Goal: Information Seeking & Learning: Learn about a topic

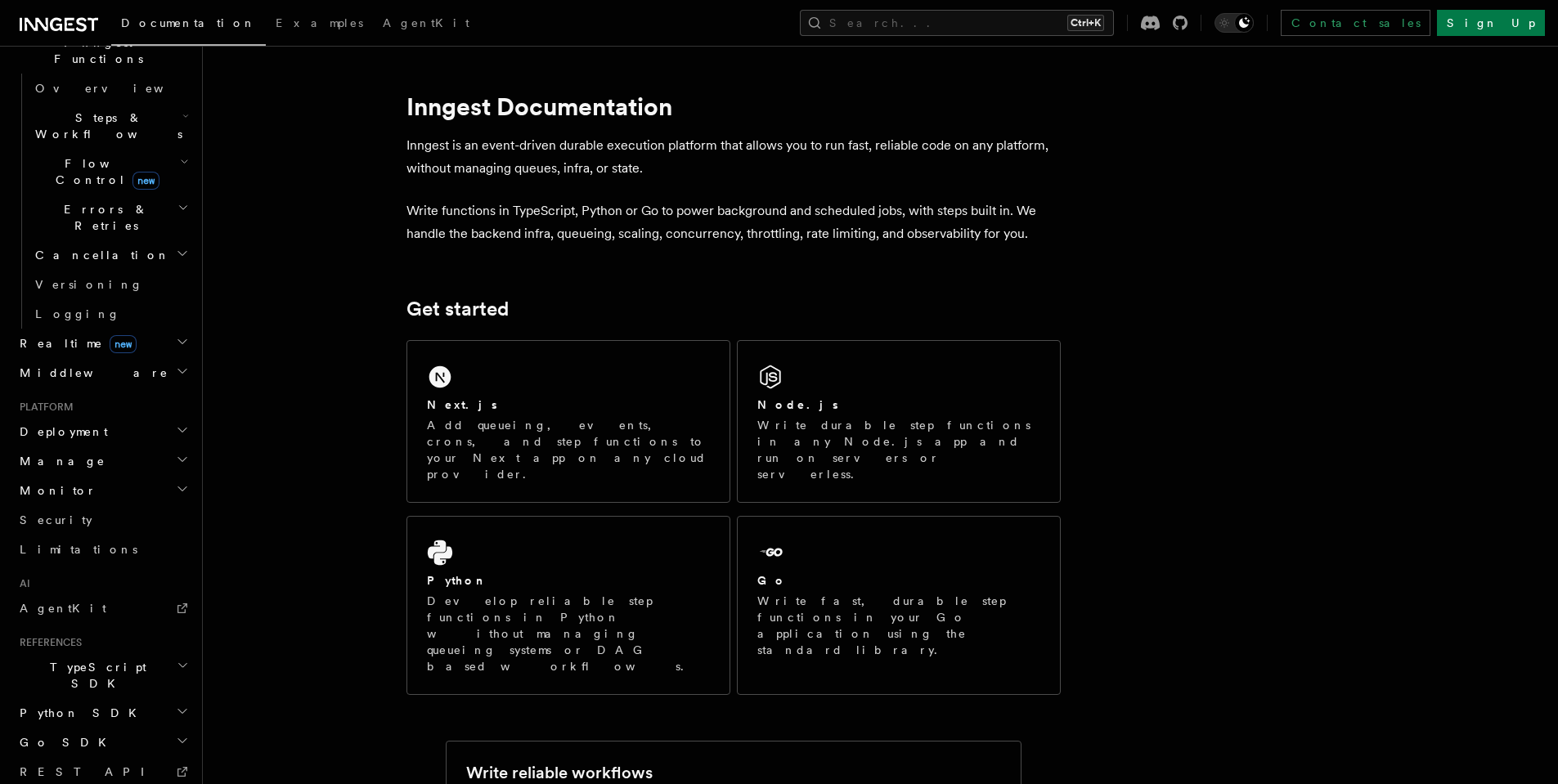
scroll to position [524, 0]
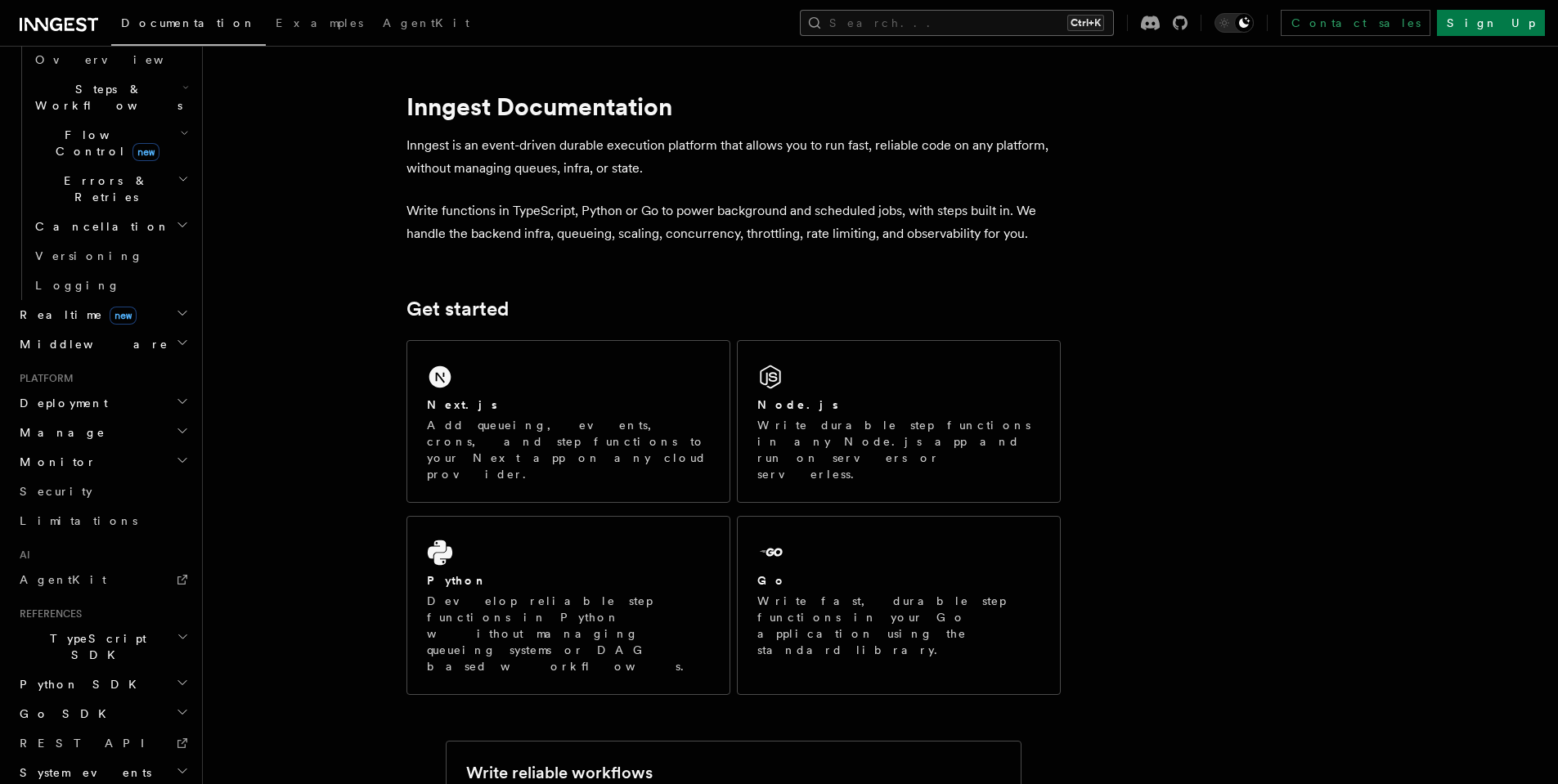
click at [1102, 24] on button "Search... Ctrl+K" at bounding box center [956, 22] width 314 height 26
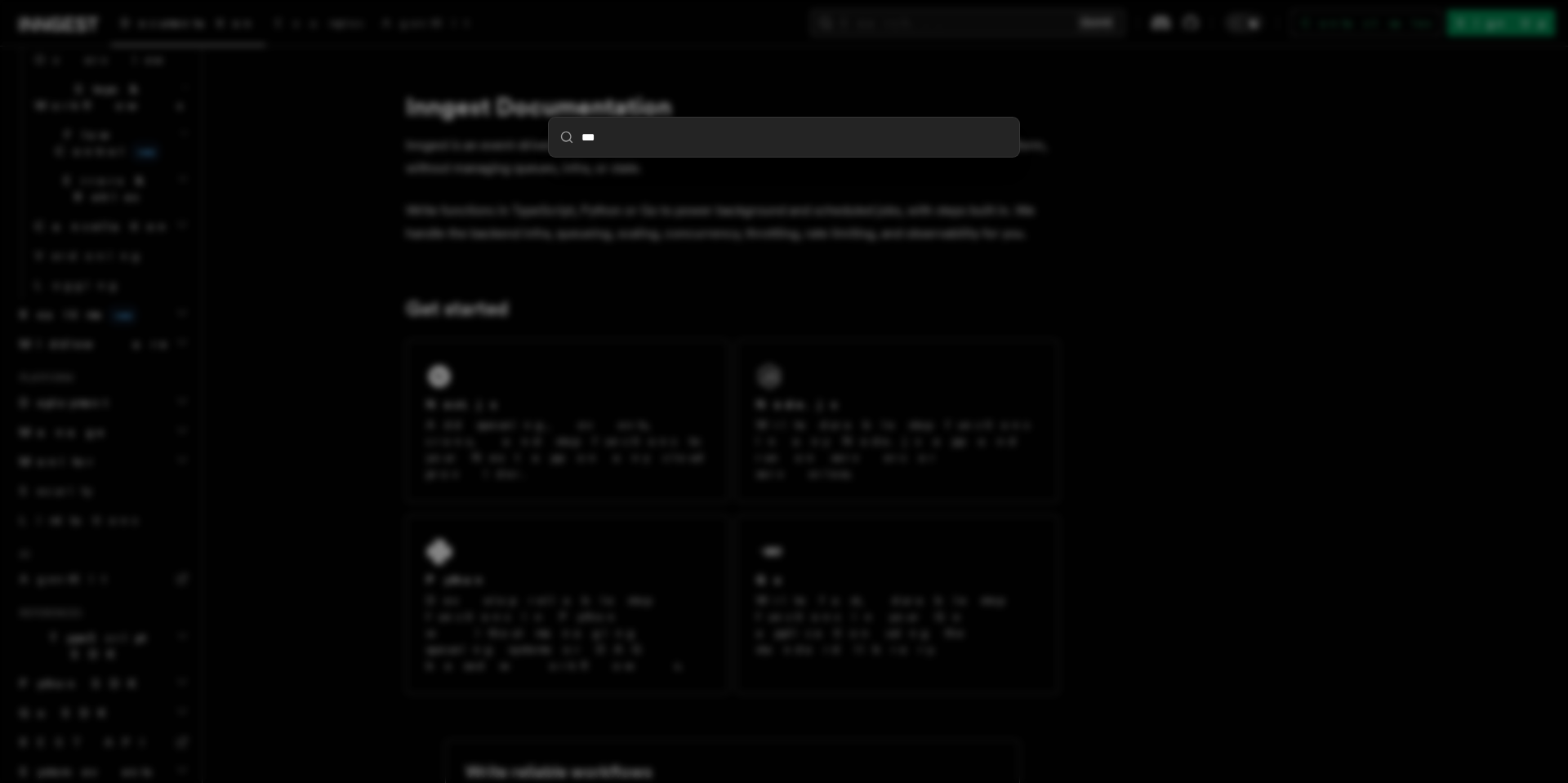
type input "****"
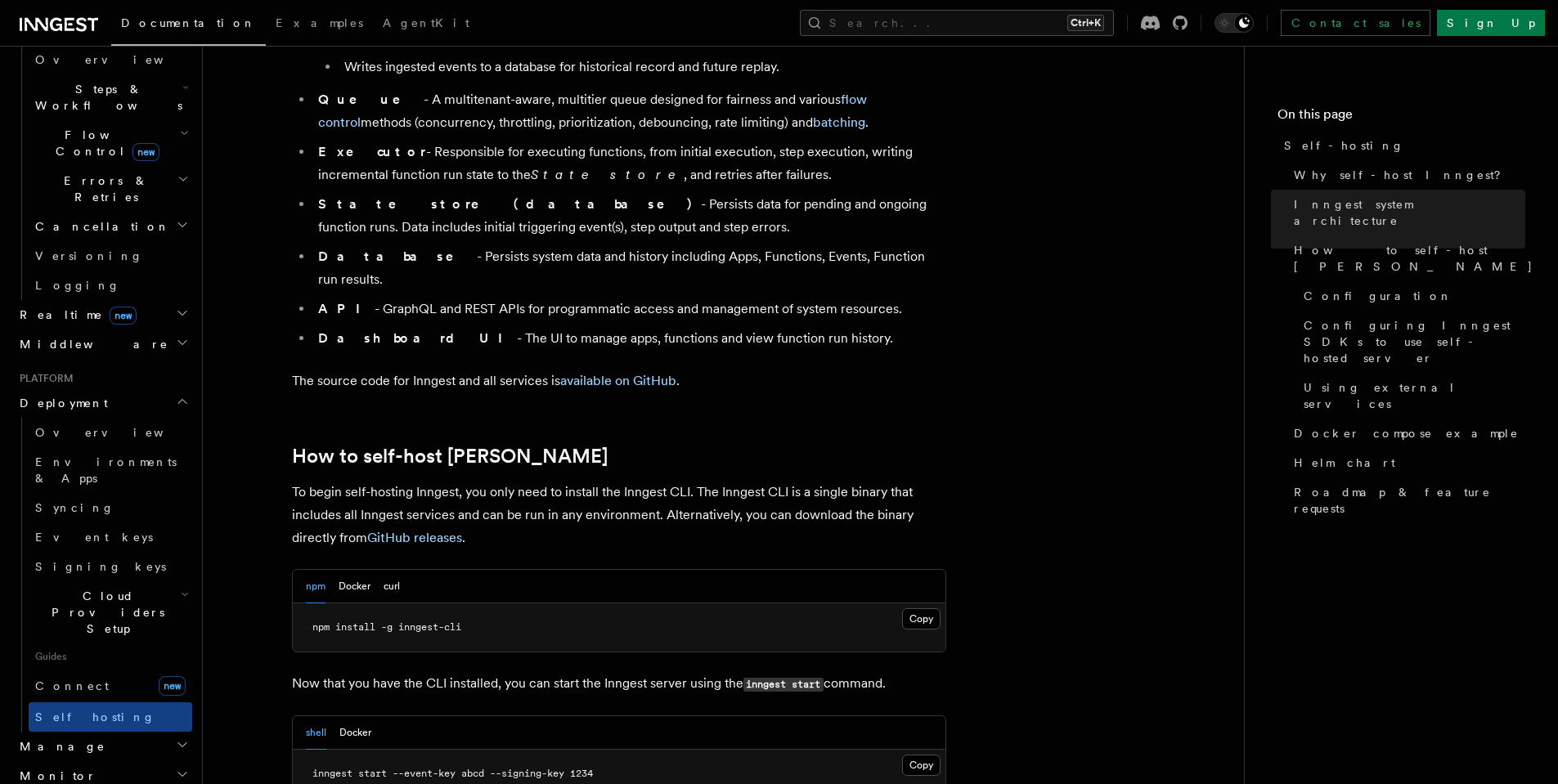
scroll to position [1570, 0]
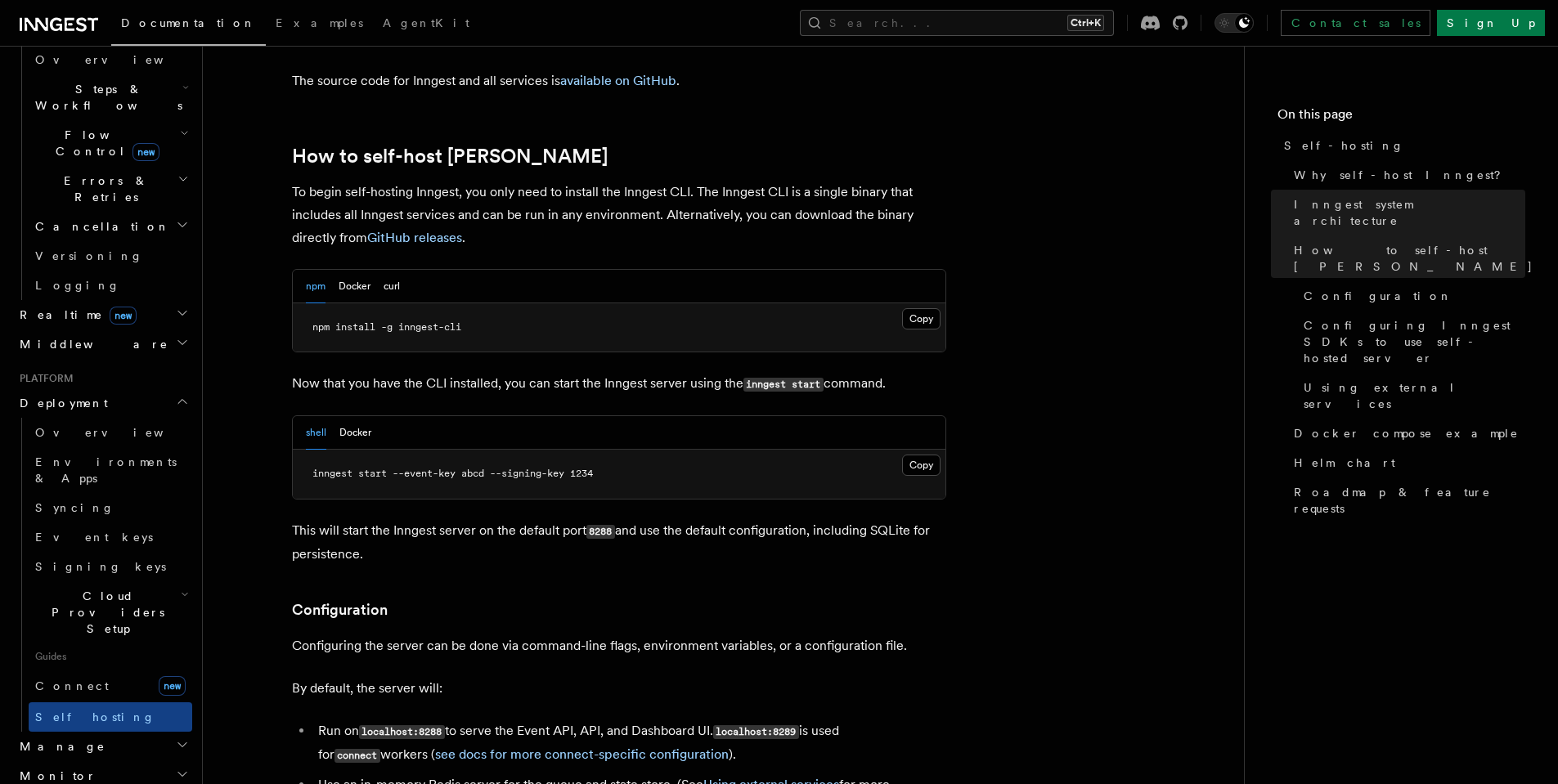
drag, startPoint x: 1260, startPoint y: 22, endPoint x: 1252, endPoint y: 46, distance: 25.3
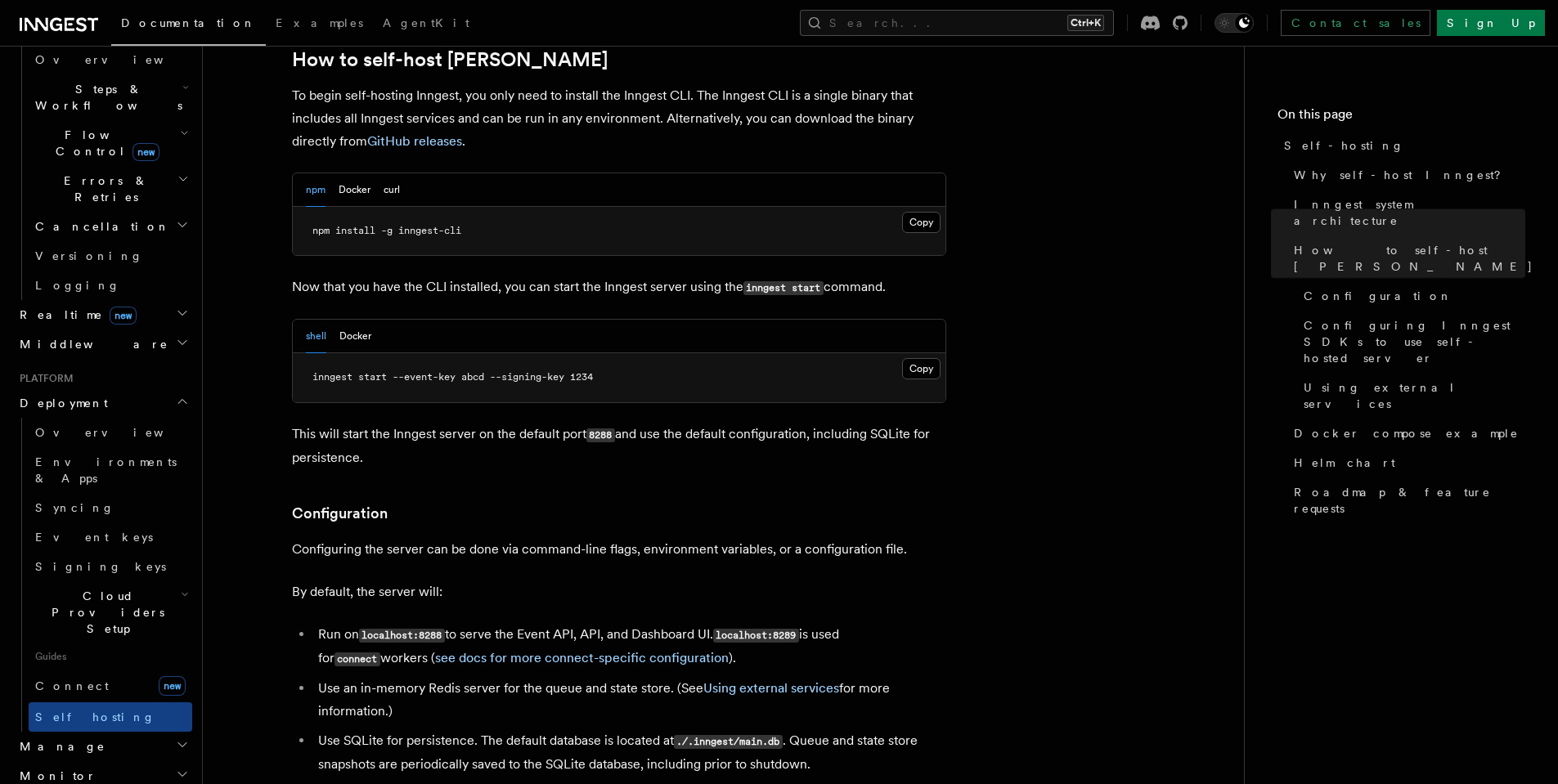
scroll to position [1668, 0]
click at [355, 171] on button "Docker" at bounding box center [354, 188] width 32 height 34
click at [296, 171] on div "npm Docker curl" at bounding box center [619, 188] width 653 height 34
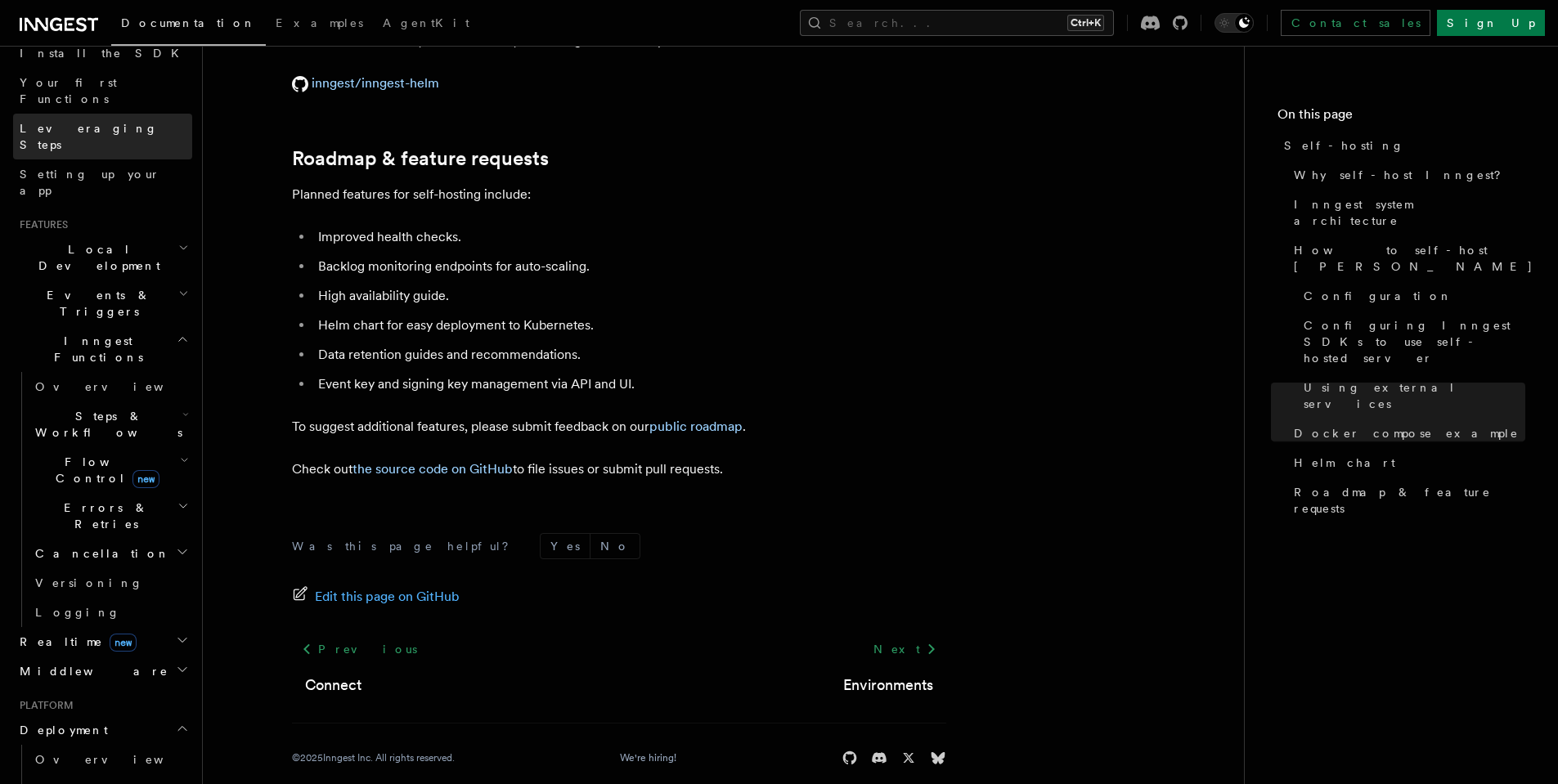
scroll to position [132, 0]
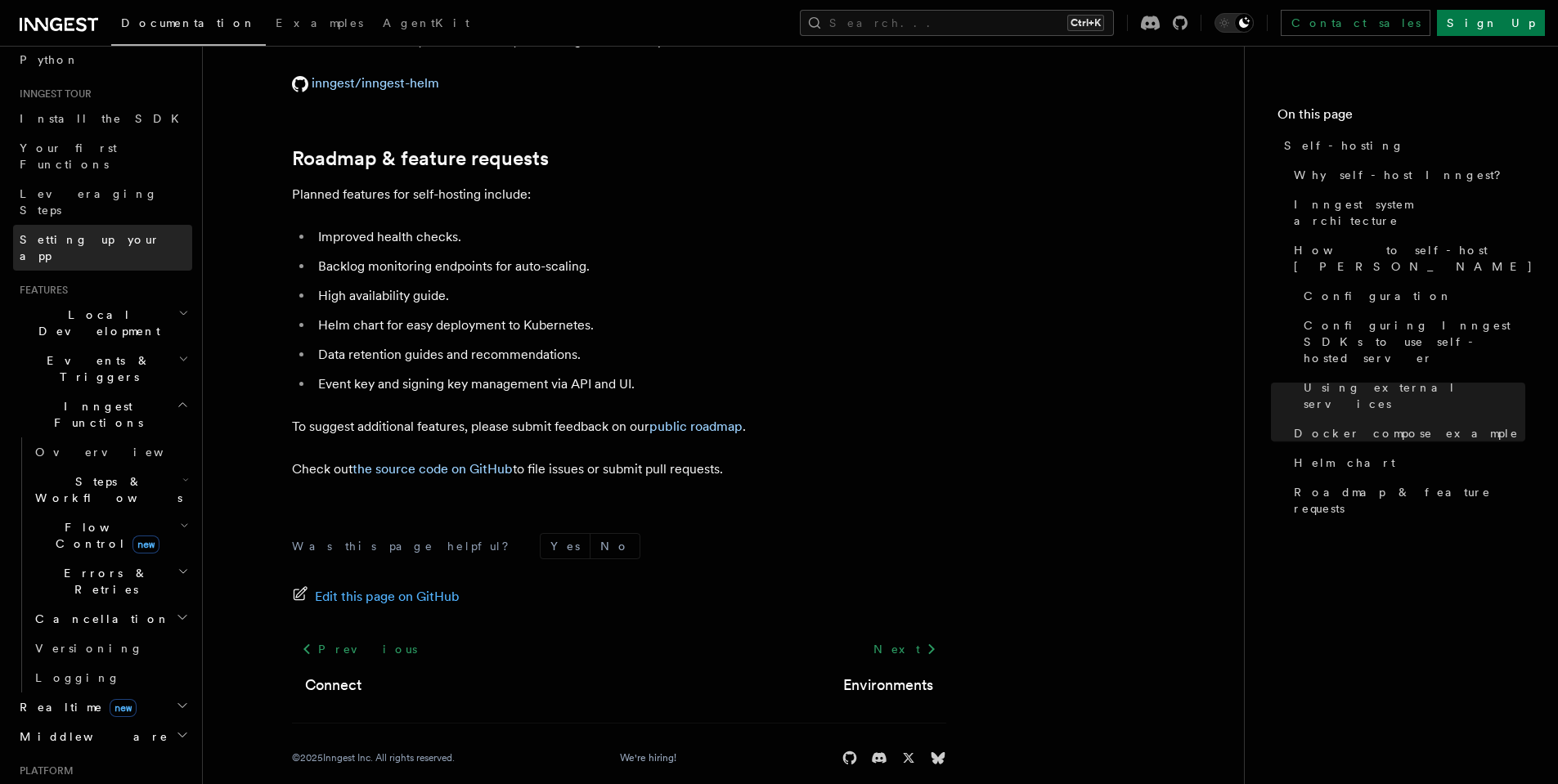
click at [139, 225] on link "Setting up your app" at bounding box center [102, 247] width 179 height 46
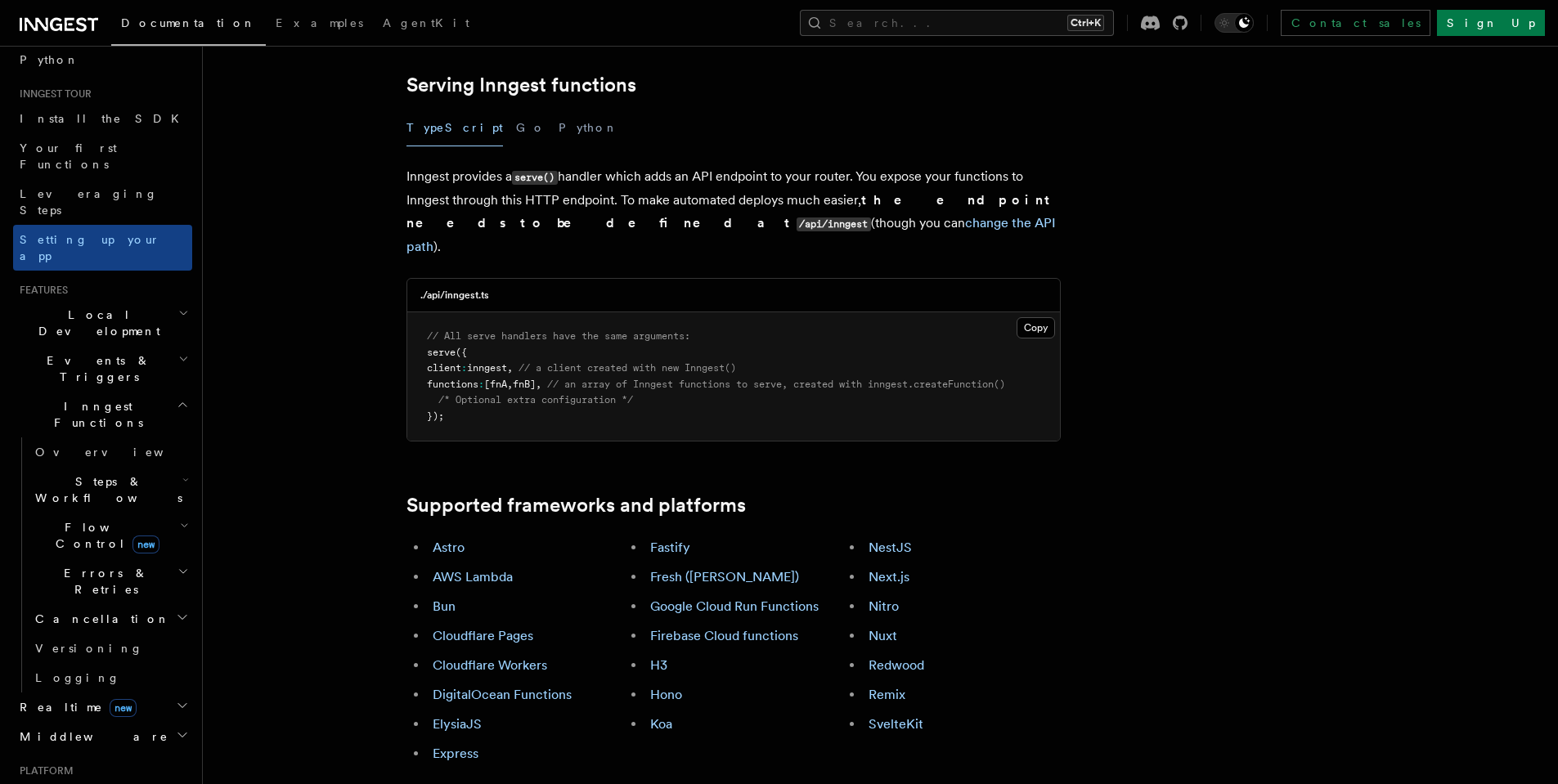
scroll to position [588, 0]
click at [126, 346] on h2 "Events & Triggers" at bounding box center [102, 369] width 179 height 46
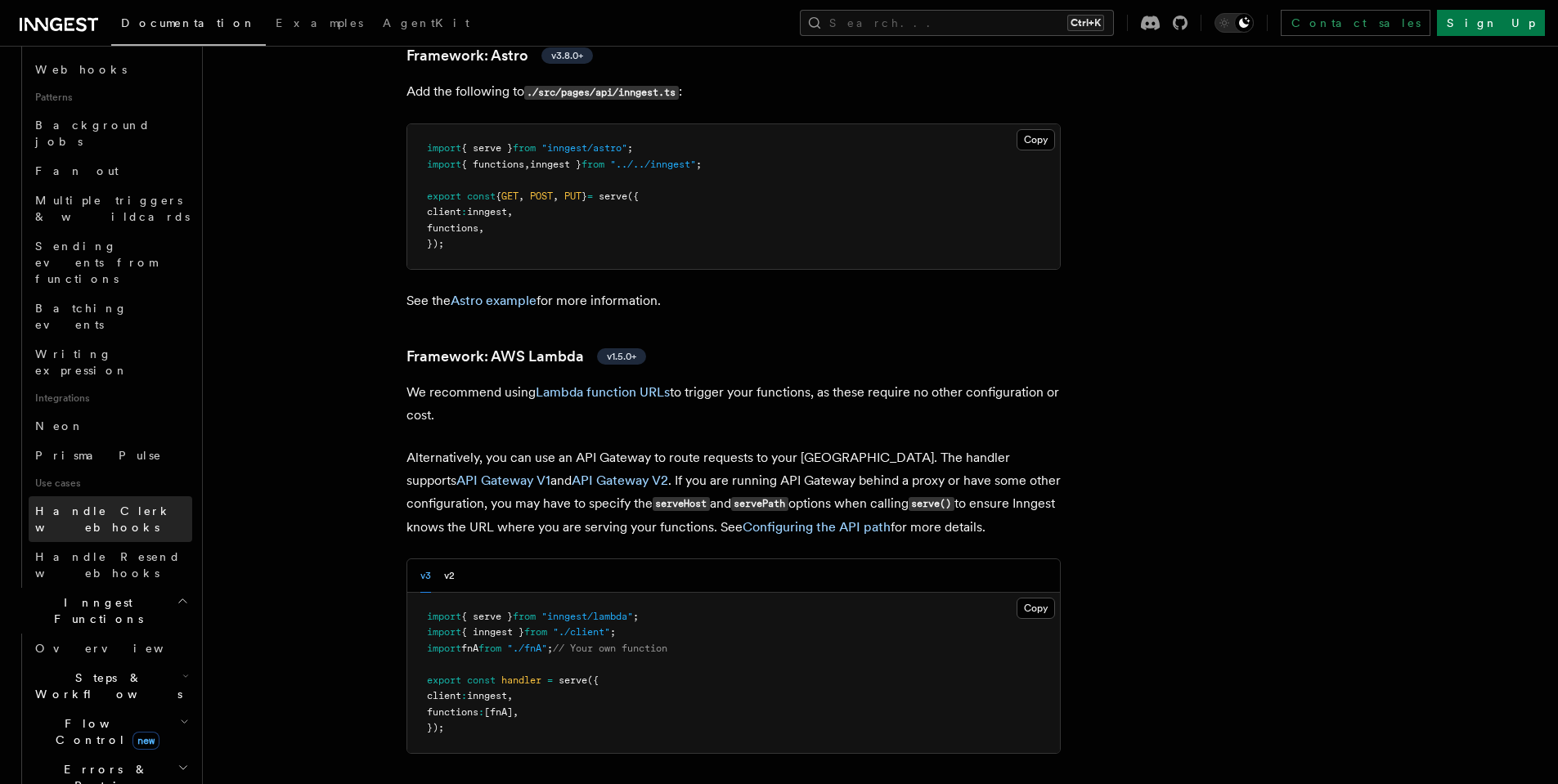
scroll to position [819, 0]
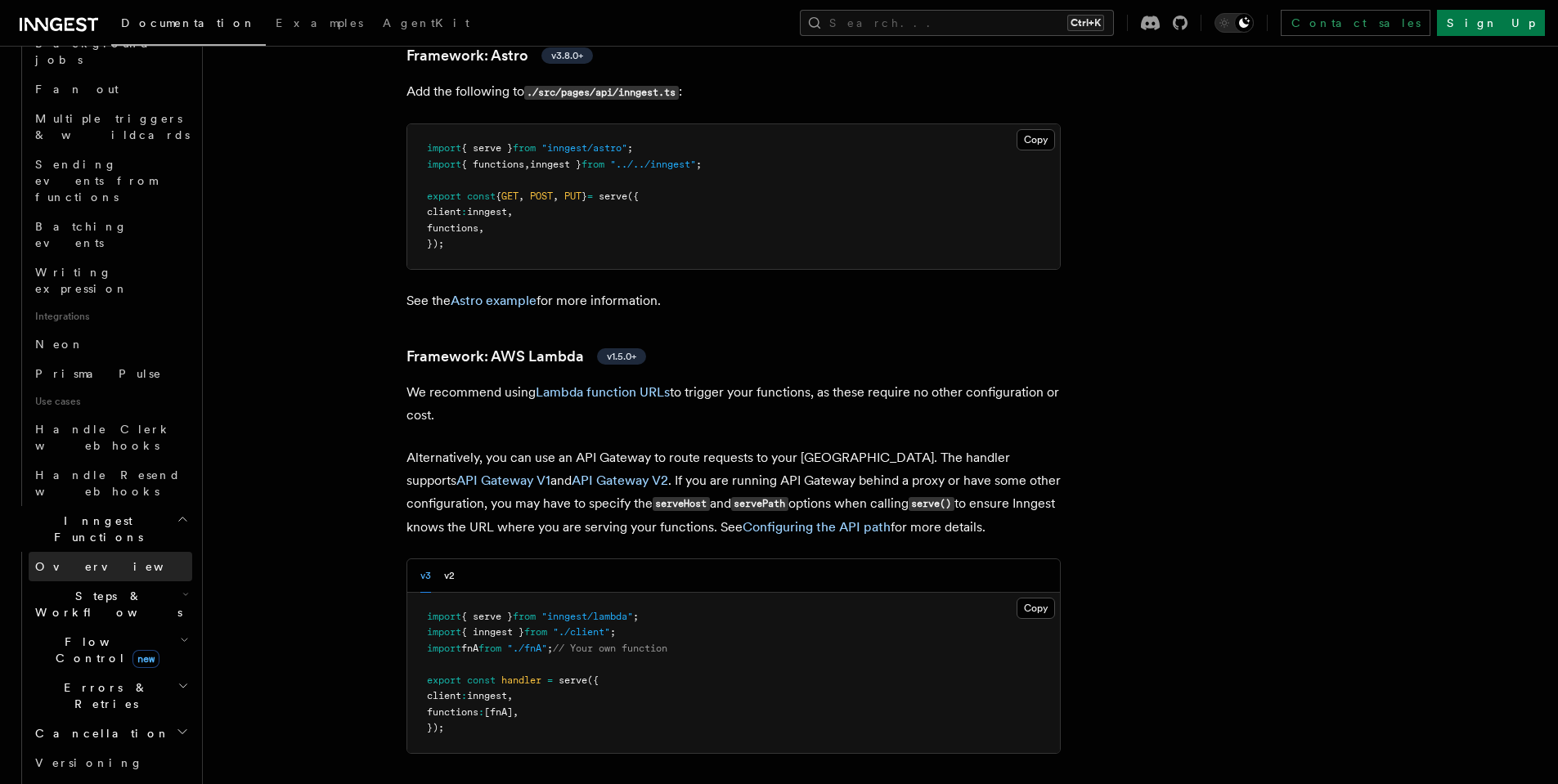
click at [76, 560] on span "Overview" at bounding box center [119, 566] width 169 height 13
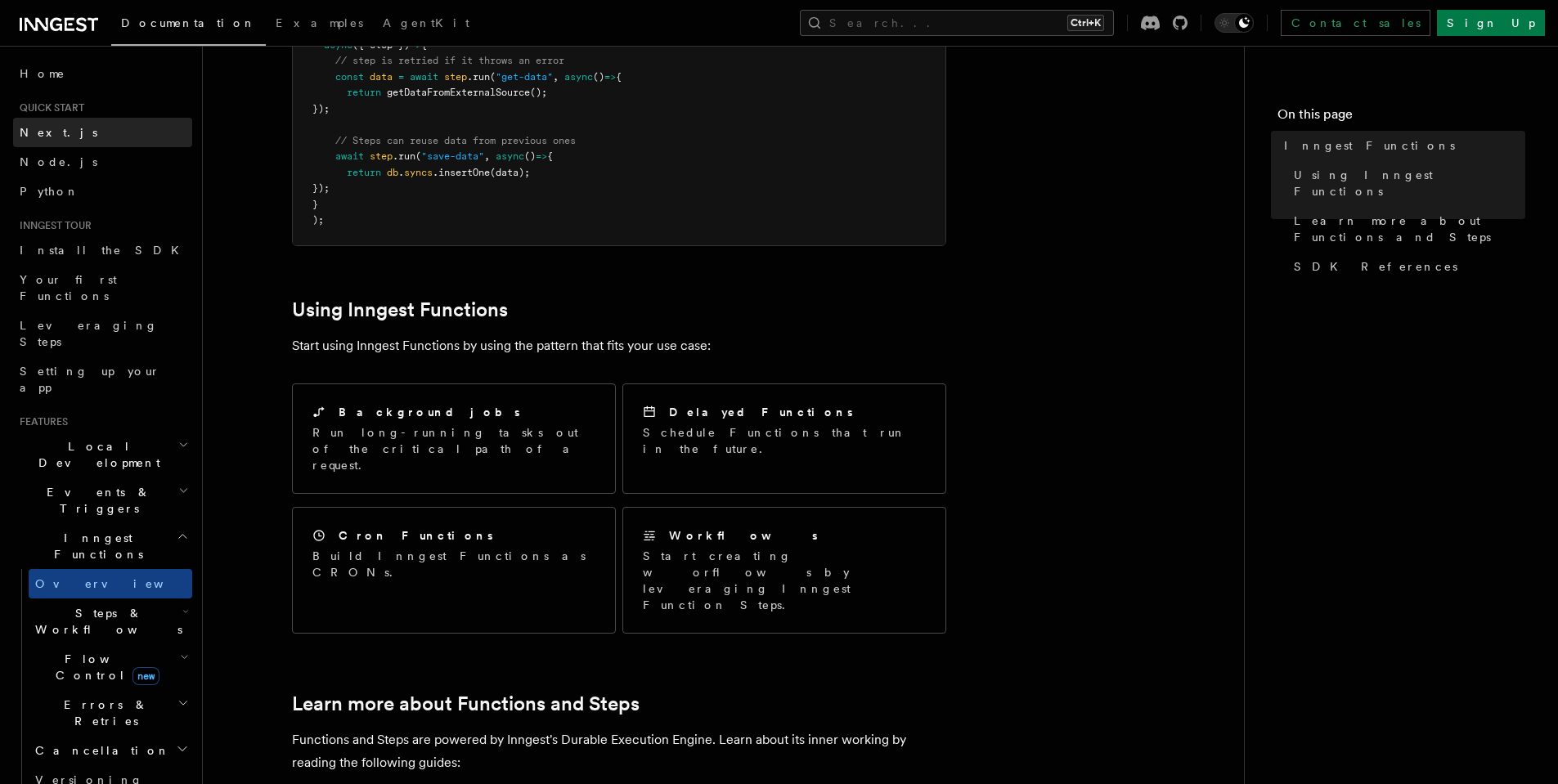
click at [90, 123] on link "Next.js" at bounding box center [102, 132] width 179 height 29
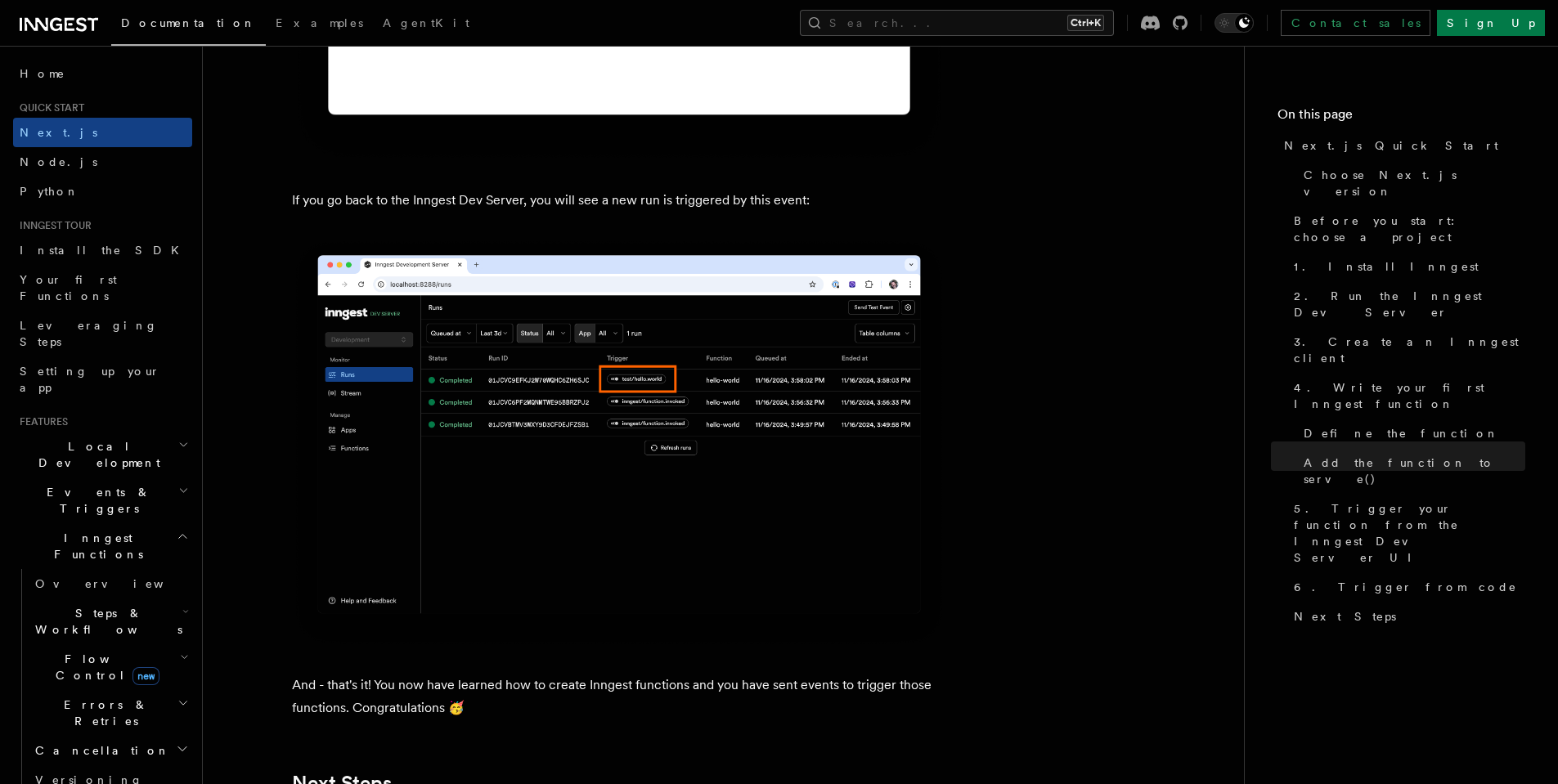
scroll to position [10106, 0]
